Goal: Transaction & Acquisition: Purchase product/service

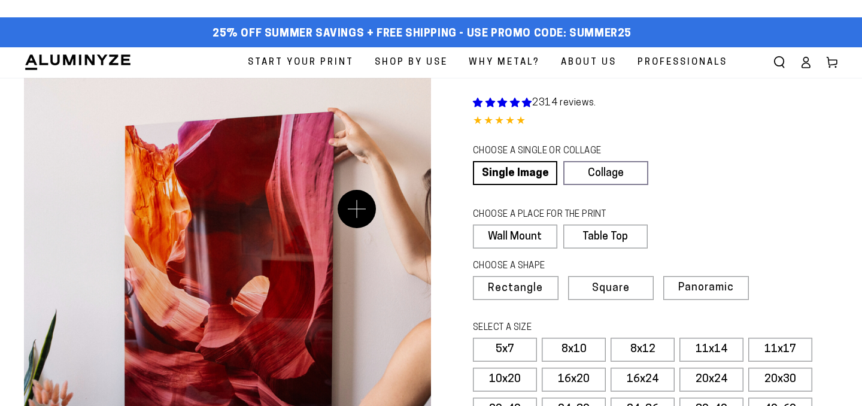
select select "**********"
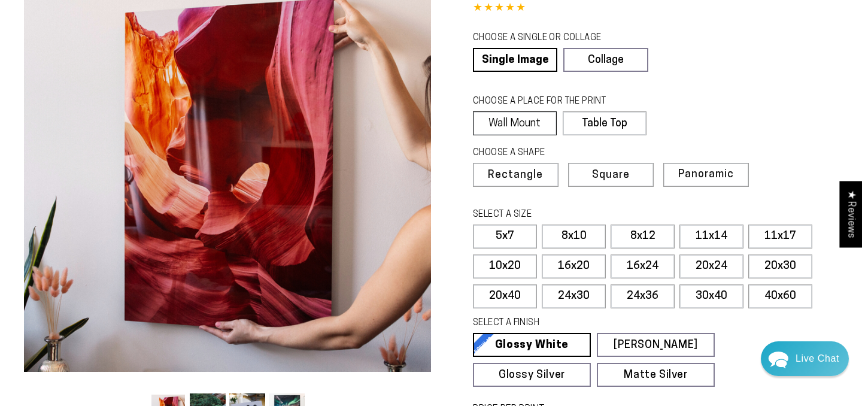
scroll to position [115, 0]
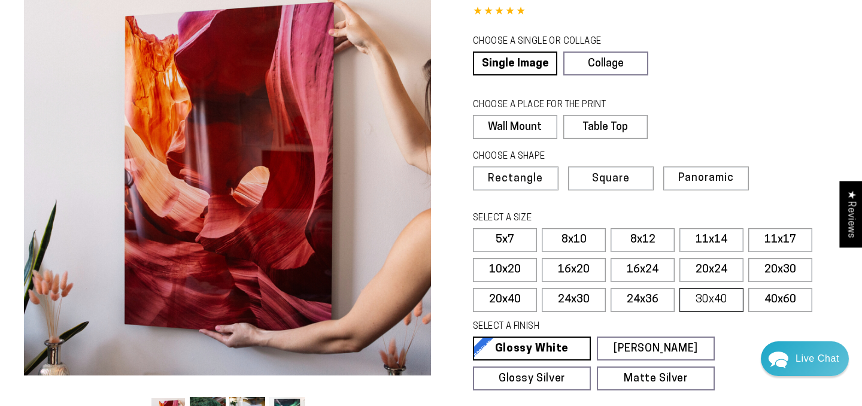
click at [694, 299] on label "30x40" at bounding box center [711, 300] width 64 height 24
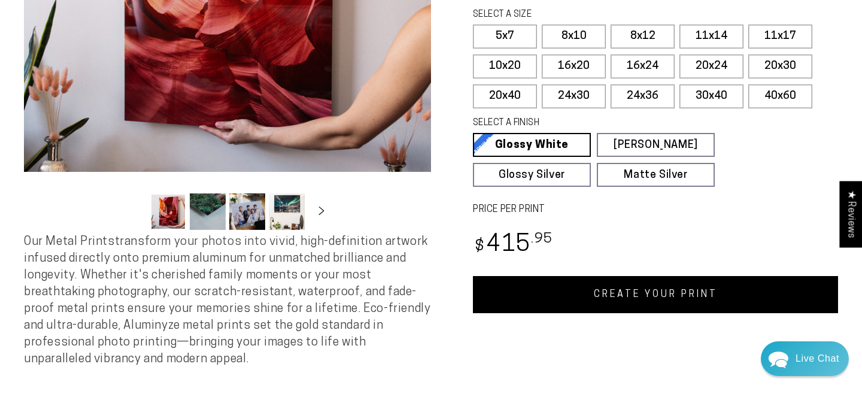
scroll to position [314, 0]
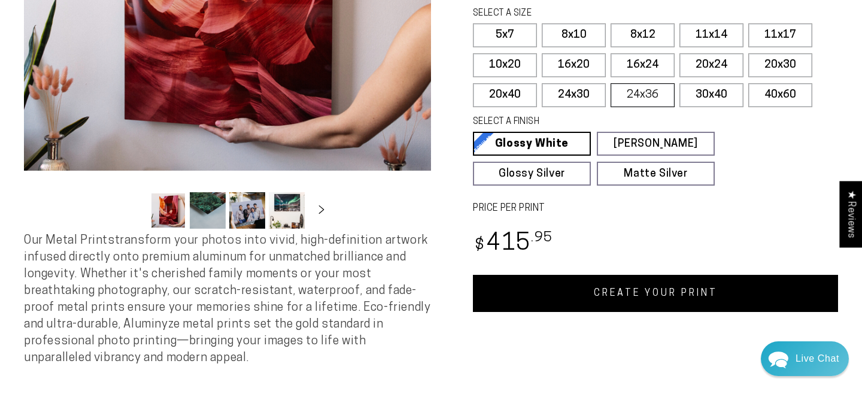
click at [646, 87] on label "24x36" at bounding box center [643, 95] width 64 height 24
click at [576, 89] on label "24x30" at bounding box center [574, 95] width 64 height 24
click at [646, 293] on link "CREATE YOUR PRINT" at bounding box center [655, 293] width 365 height 37
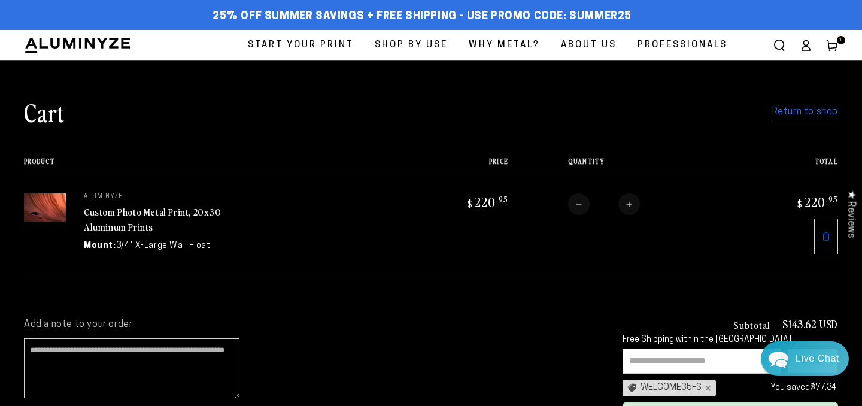
click at [783, 113] on link "Return to shop" at bounding box center [805, 112] width 66 height 17
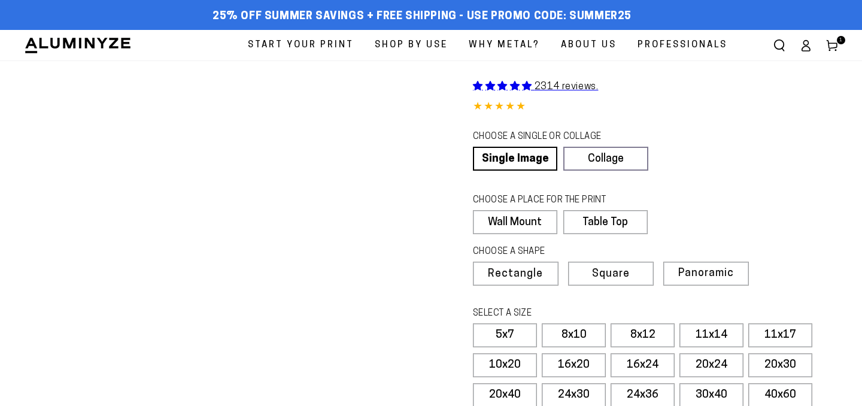
select select "**********"
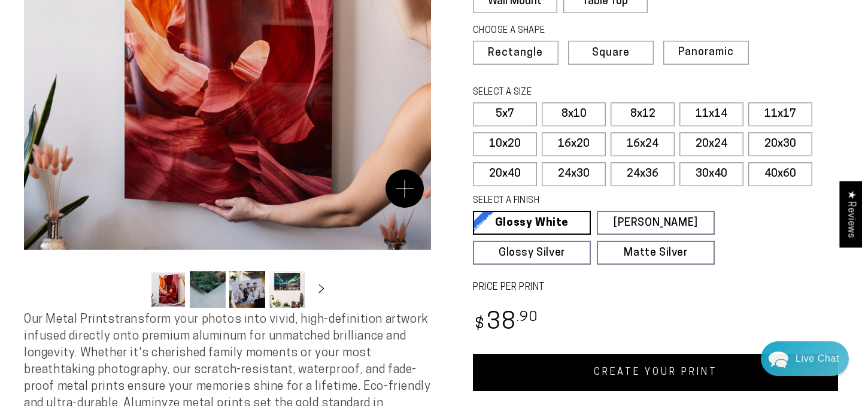
scroll to position [233, 0]
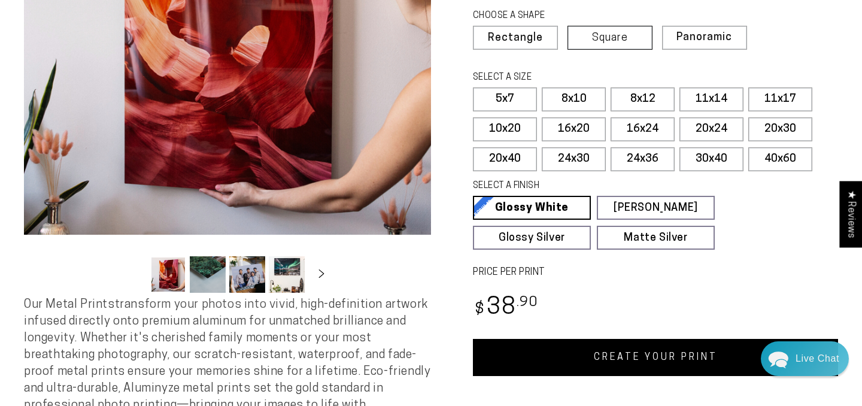
click at [611, 33] on span "Square" at bounding box center [610, 38] width 36 height 11
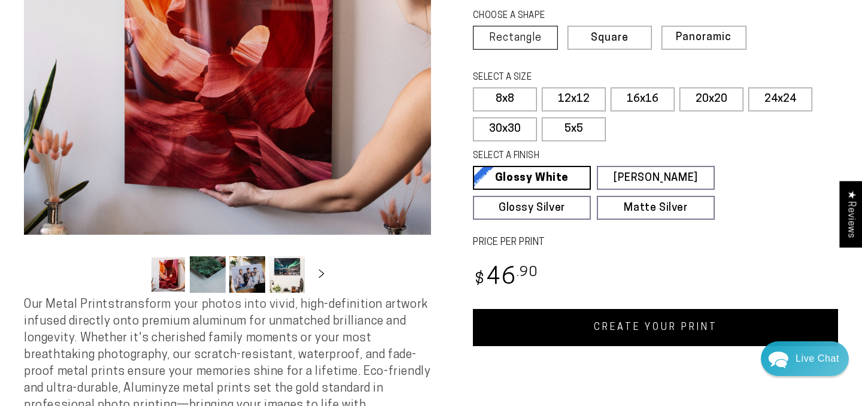
click at [520, 31] on label "Rectangle" at bounding box center [515, 38] width 85 height 24
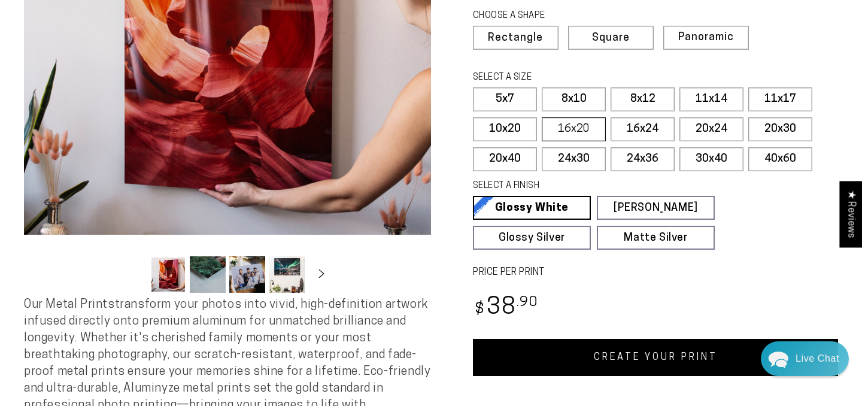
click at [559, 129] on label "16x20" at bounding box center [574, 129] width 64 height 24
click at [626, 127] on label "16x24" at bounding box center [643, 129] width 64 height 24
click at [781, 126] on label "20x30" at bounding box center [780, 129] width 64 height 24
click at [716, 126] on label "20x24" at bounding box center [711, 129] width 64 height 24
click at [604, 361] on link "CREATE YOUR PRINT" at bounding box center [655, 357] width 365 height 37
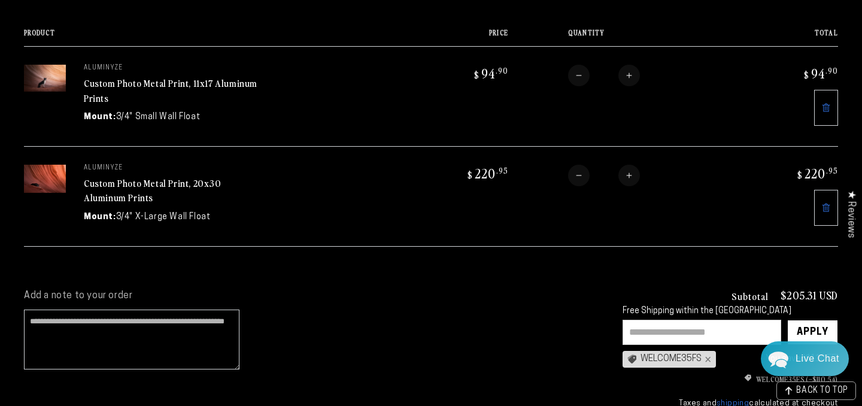
scroll to position [36, 0]
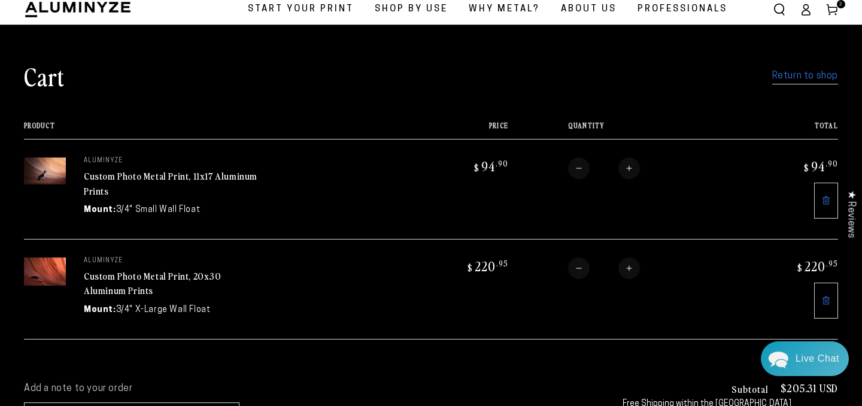
click at [790, 81] on link "Return to shop" at bounding box center [805, 76] width 66 height 17
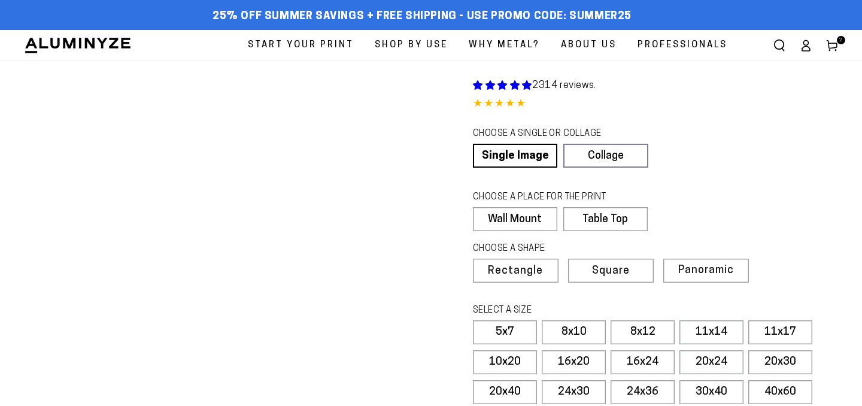
select select "**********"
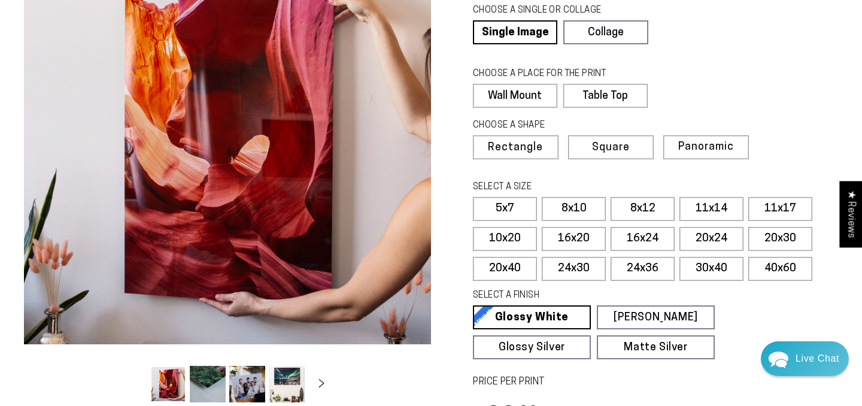
scroll to position [125, 0]
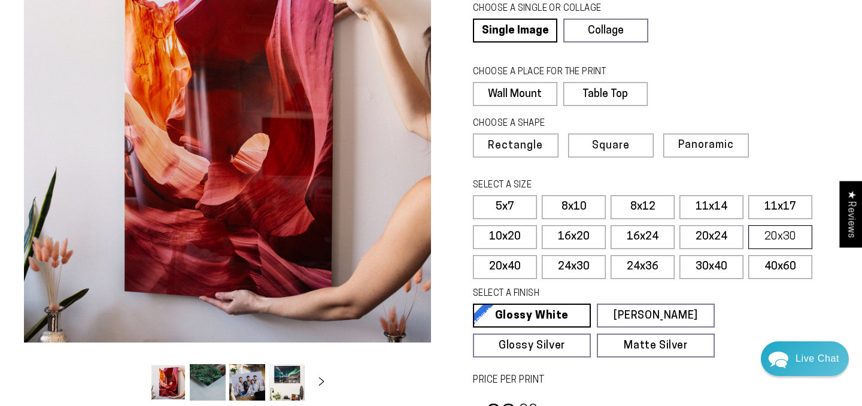
click at [769, 237] on label "20x30" at bounding box center [780, 237] width 64 height 24
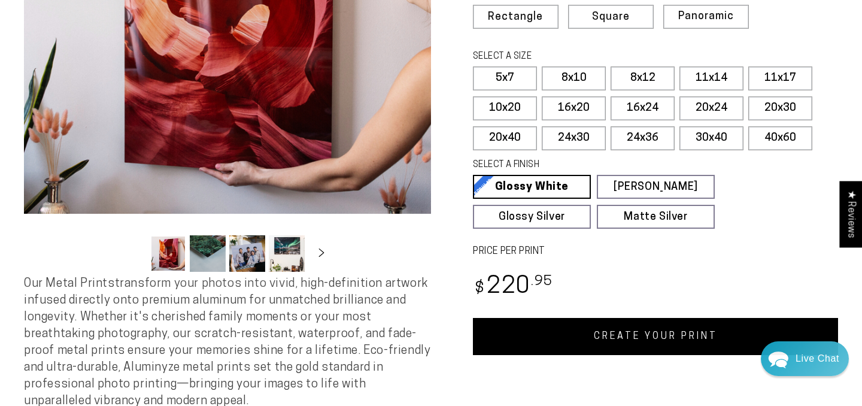
click at [604, 338] on link "CREATE YOUR PRINT" at bounding box center [655, 336] width 365 height 37
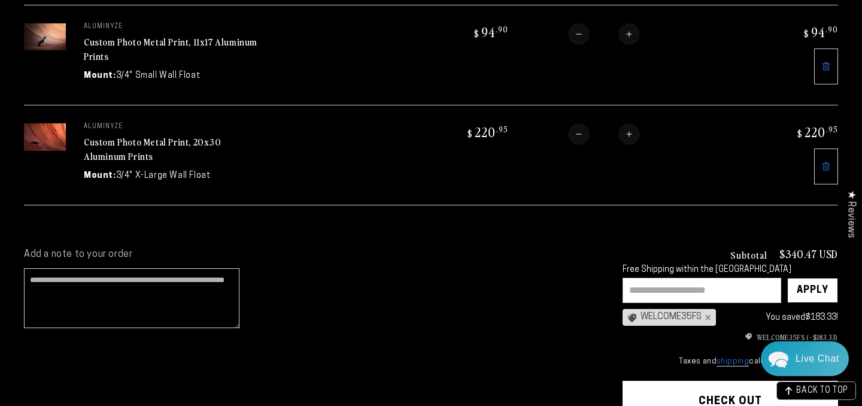
scroll to position [263, 0]
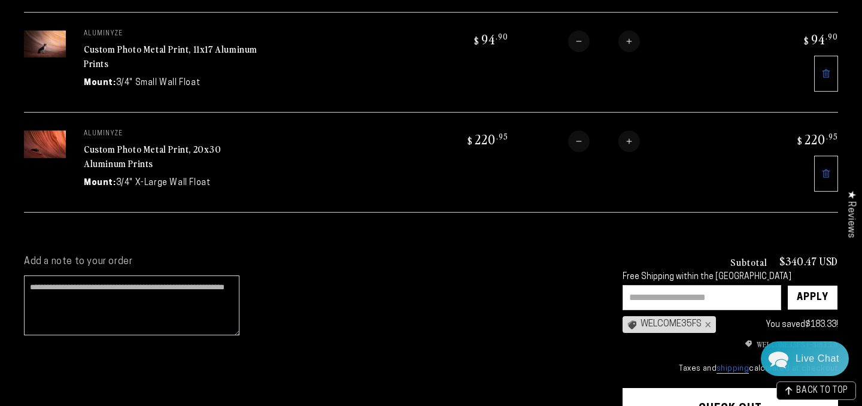
click at [655, 294] on input "text" at bounding box center [701, 297] width 159 height 25
type input "*******"
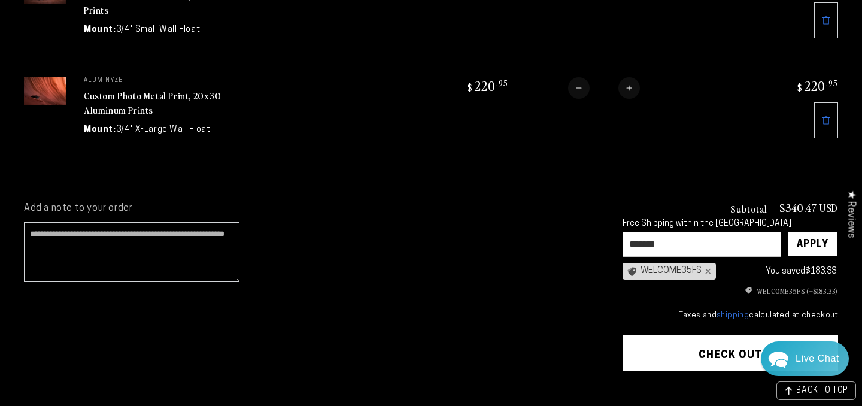
scroll to position [317, 0]
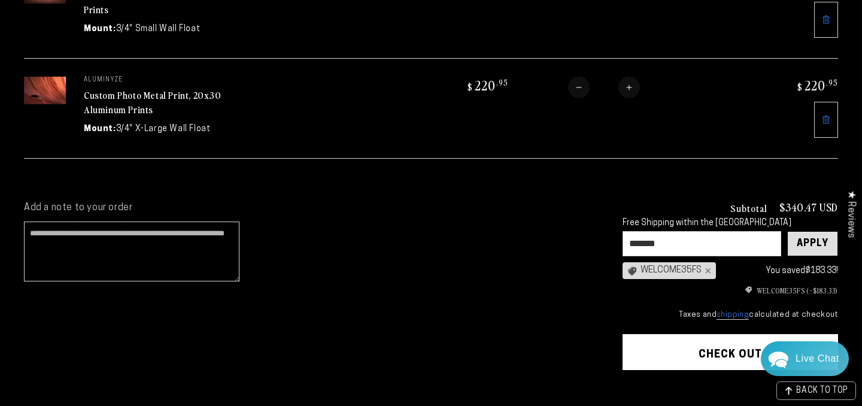
click at [798, 239] on div "Apply" at bounding box center [813, 244] width 32 height 24
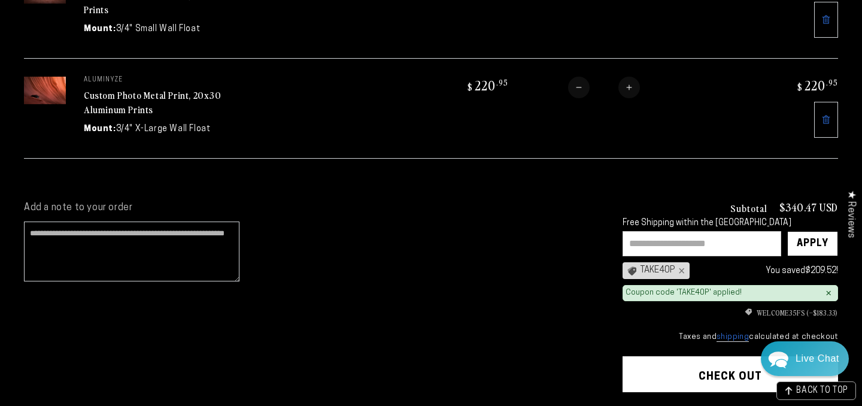
click at [527, 222] on cart-note "Add a note to your order" at bounding box center [311, 245] width 575 height 86
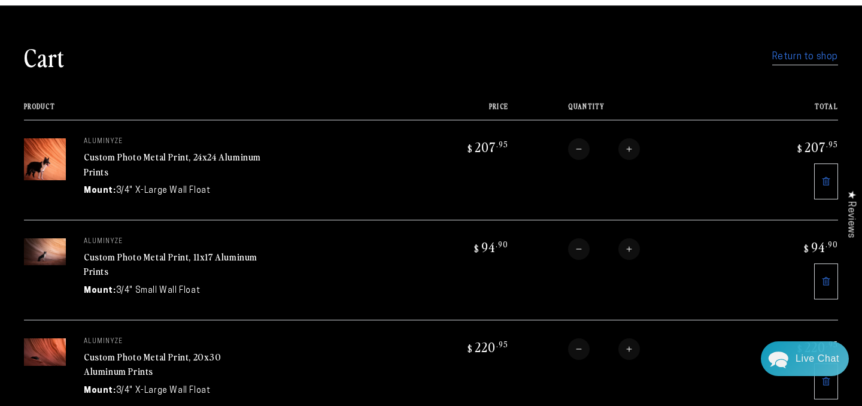
scroll to position [39, 0]
